Goal: Task Accomplishment & Management: Complete application form

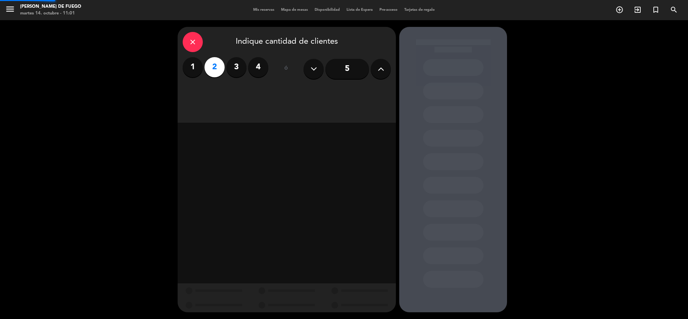
click at [542, 28] on div "close Indique cantidad de clientes 1 2 3 4 ó 5" at bounding box center [344, 169] width 688 height 299
click at [324, 96] on div "Cena" at bounding box center [339, 91] width 103 height 13
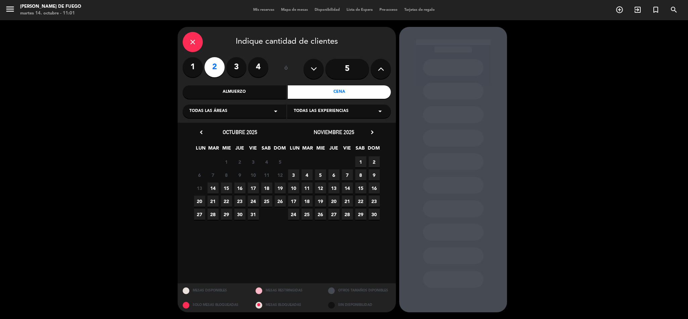
click at [240, 189] on span "16" at bounding box center [239, 187] width 11 height 11
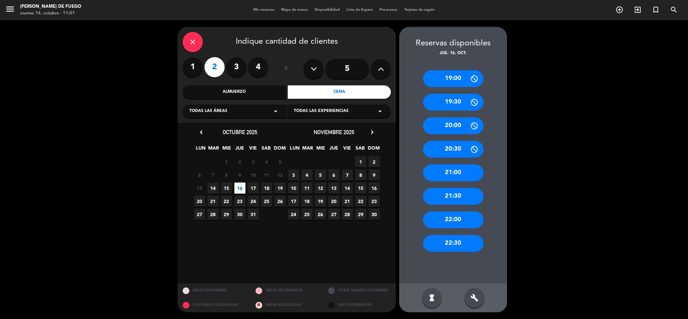
click at [434, 176] on div "21:00" at bounding box center [453, 172] width 60 height 17
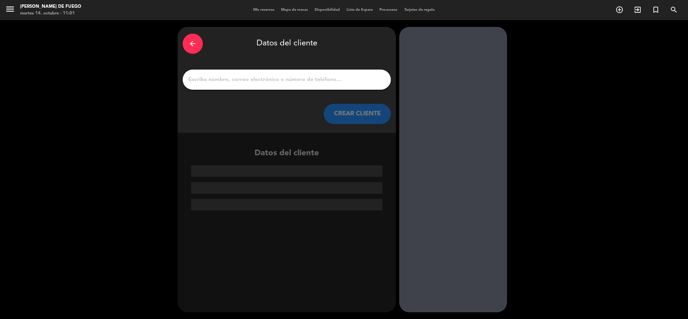
click at [373, 86] on div at bounding box center [287, 80] width 208 height 20
click at [250, 78] on input "1" at bounding box center [287, 79] width 198 height 9
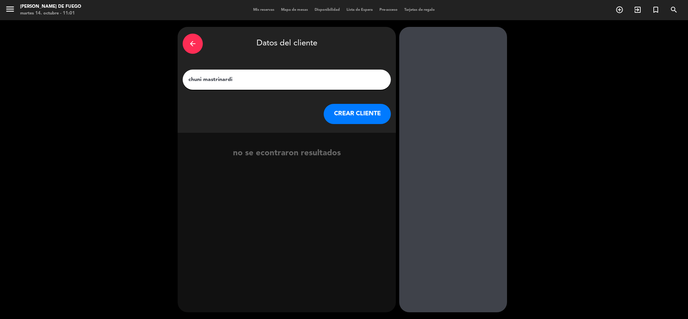
type input "chuni mastrinardi"
click at [339, 111] on button "CREAR CLIENTE" at bounding box center [357, 114] width 67 height 20
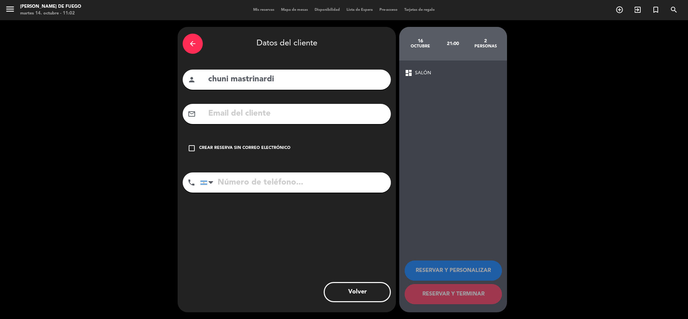
click at [191, 149] on icon "check_box_outline_blank" at bounding box center [192, 148] width 8 height 8
click at [193, 147] on icon "check_box_outline_blank" at bounding box center [192, 148] width 8 height 8
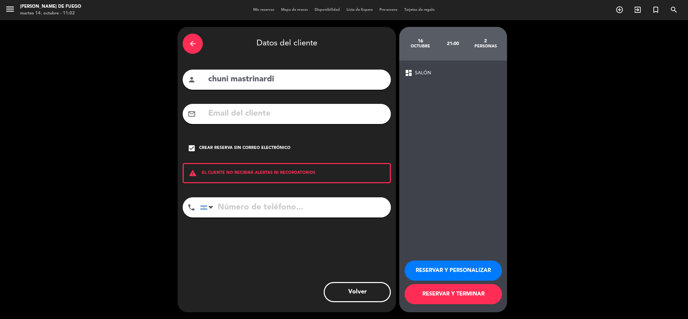
click at [451, 270] on button "RESERVAR Y PERSONALIZAR" at bounding box center [453, 270] width 97 height 20
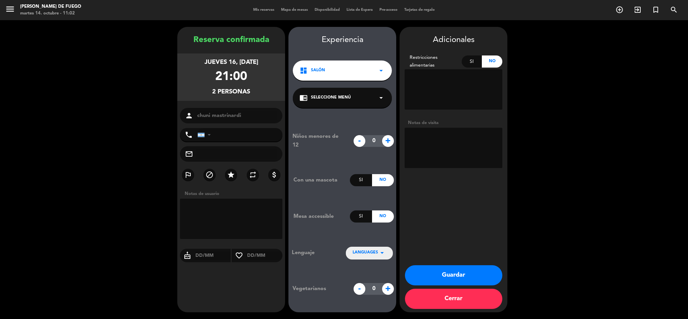
click at [433, 279] on button "Guardar" at bounding box center [453, 275] width 97 height 20
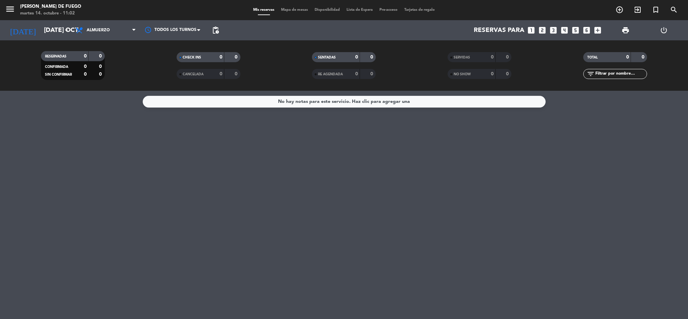
click at [553, 29] on icon "looks_3" at bounding box center [553, 30] width 9 height 9
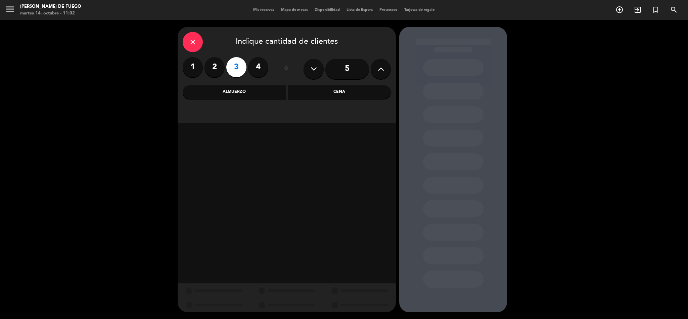
click at [332, 97] on div "Cena" at bounding box center [339, 91] width 103 height 13
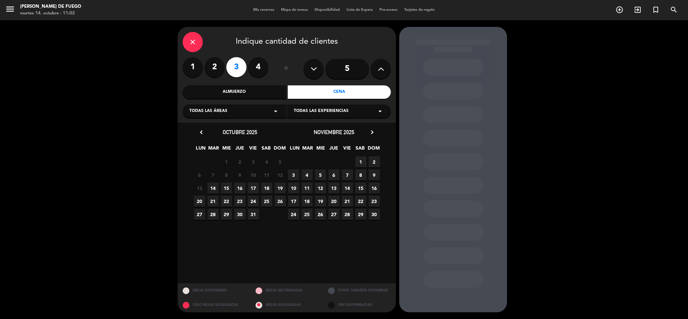
click at [210, 188] on span "14" at bounding box center [213, 187] width 11 height 11
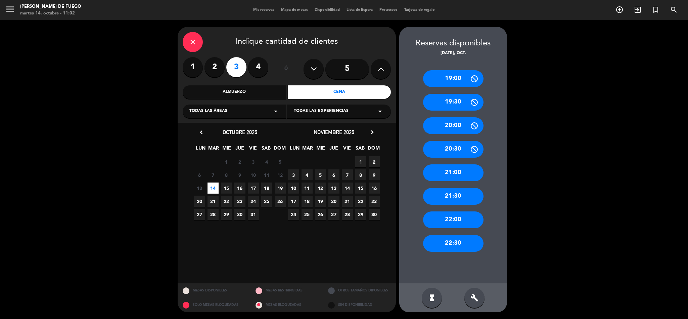
click at [441, 218] on div "22:00" at bounding box center [453, 219] width 60 height 17
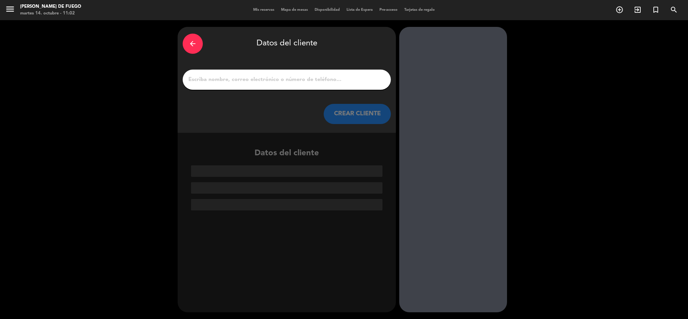
click at [346, 97] on div "arrow_back Datos del cliente CREAR CLIENTE" at bounding box center [287, 80] width 218 height 106
click at [341, 76] on input "1" at bounding box center [287, 79] width 198 height 9
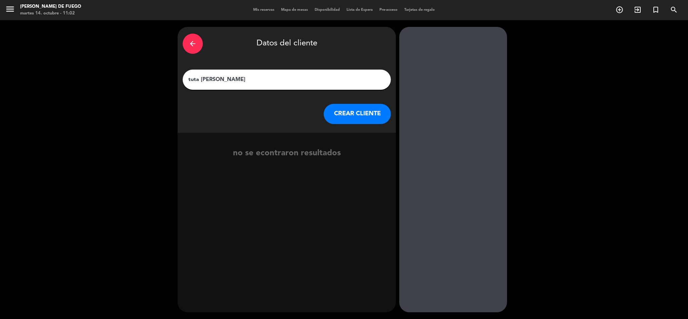
type input "tuta [PERSON_NAME]"
click at [355, 107] on button "CREAR CLIENTE" at bounding box center [357, 114] width 67 height 20
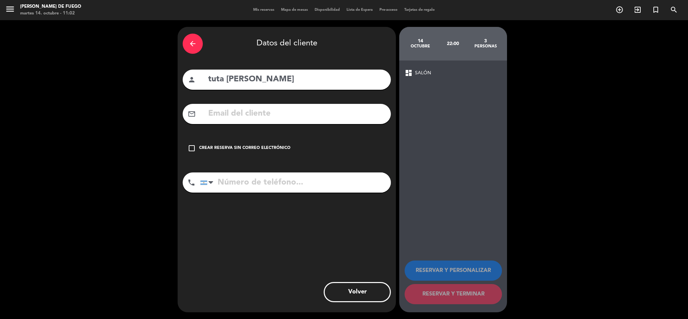
click at [192, 146] on icon "check_box_outline_blank" at bounding box center [192, 148] width 8 height 8
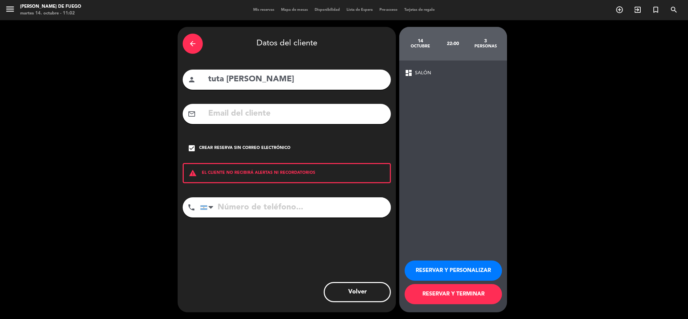
click at [414, 263] on button "RESERVAR Y PERSONALIZAR" at bounding box center [453, 270] width 97 height 20
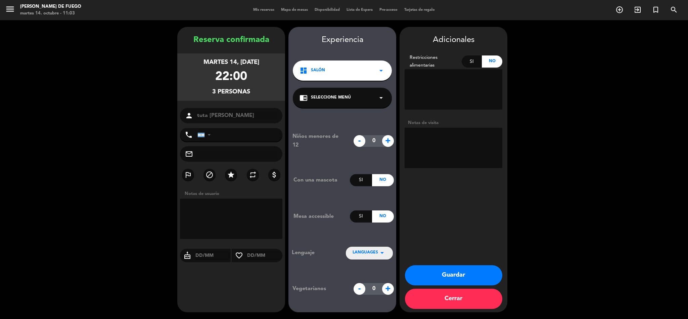
click at [424, 276] on button "Guardar" at bounding box center [453, 275] width 97 height 20
